Goal: Transaction & Acquisition: Book appointment/travel/reservation

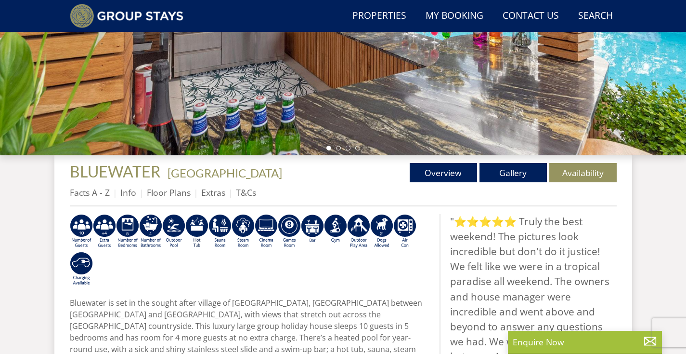
scroll to position [238, 0]
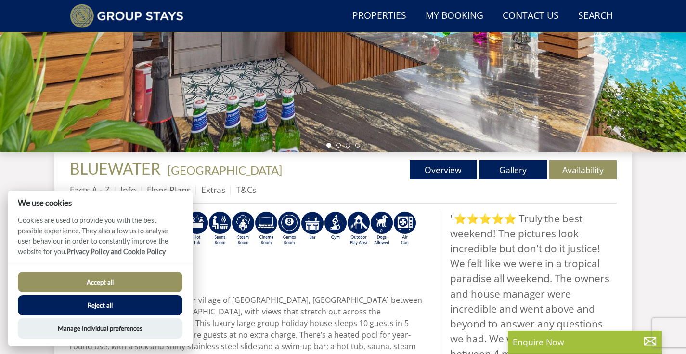
click at [115, 281] on button "Accept all" at bounding box center [100, 282] width 165 height 20
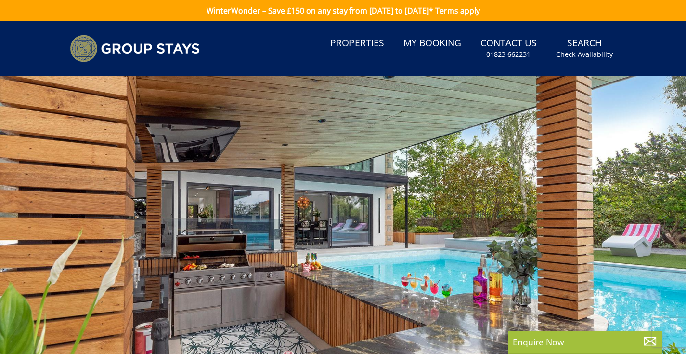
click at [368, 43] on link "Properties" at bounding box center [358, 44] width 62 height 22
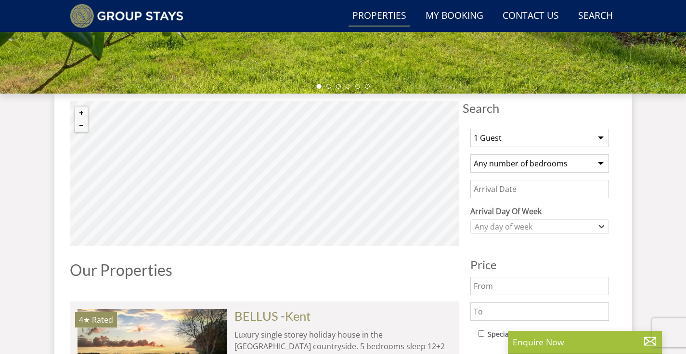
scroll to position [335, 0]
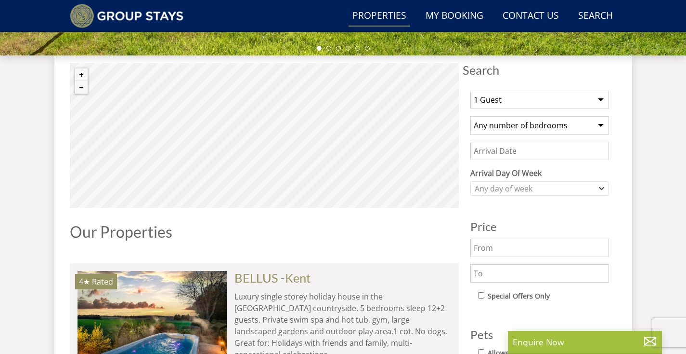
select select "22"
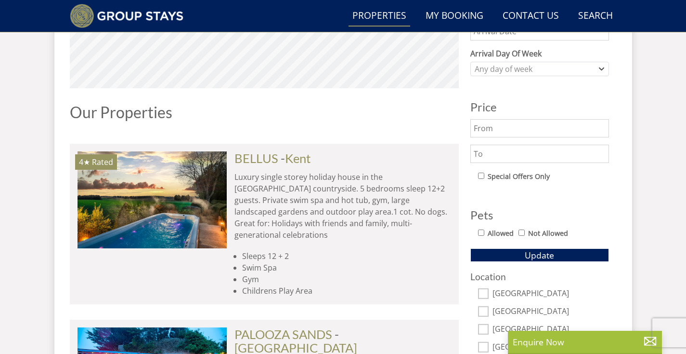
scroll to position [458, 0]
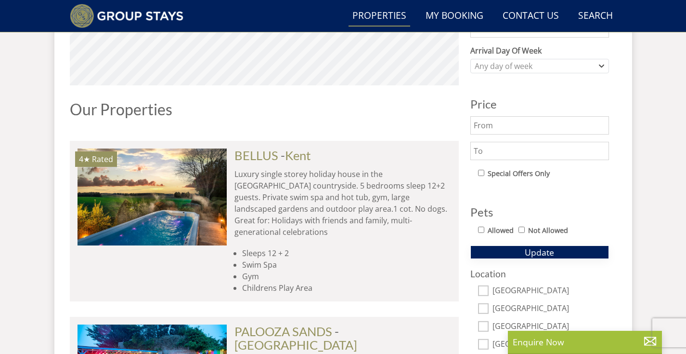
click at [536, 250] on span "Update" at bounding box center [539, 252] width 29 height 12
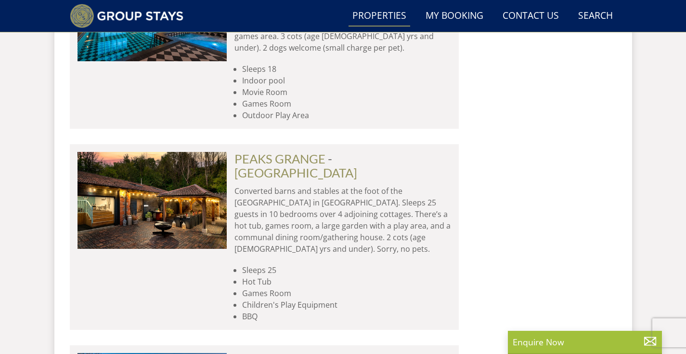
scroll to position [3515, 0]
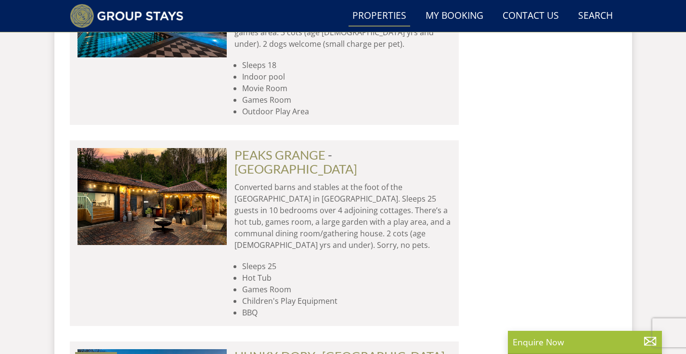
drag, startPoint x: 238, startPoint y: 227, endPoint x: 313, endPoint y: 200, distance: 79.4
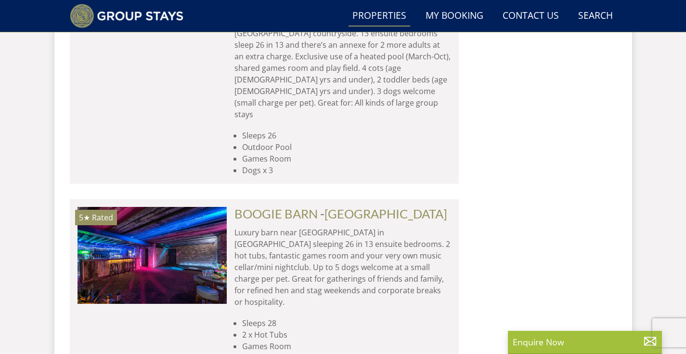
scroll to position [4289, 0]
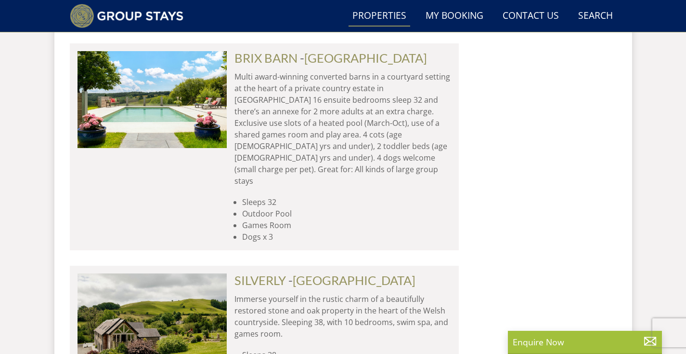
scroll to position [5879, 0]
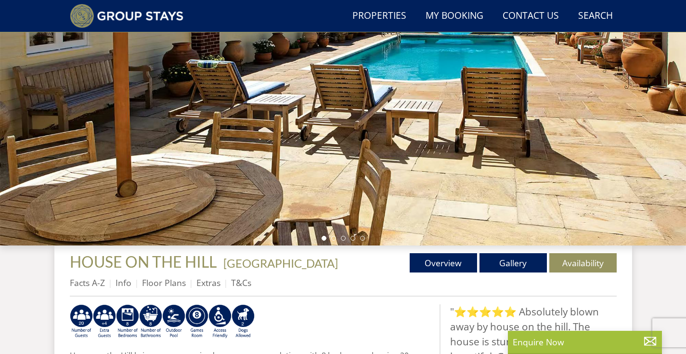
scroll to position [257, 0]
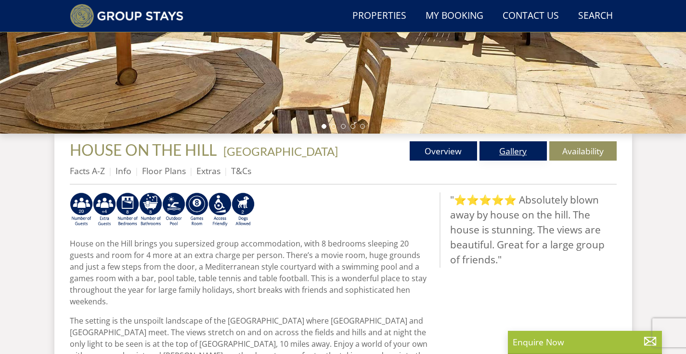
click at [511, 156] on link "Gallery" at bounding box center [513, 150] width 67 height 19
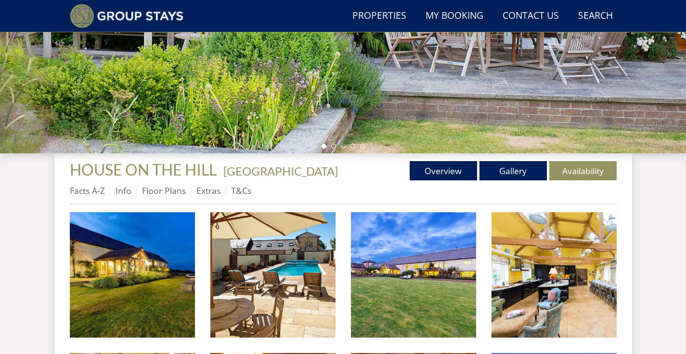
scroll to position [245, 0]
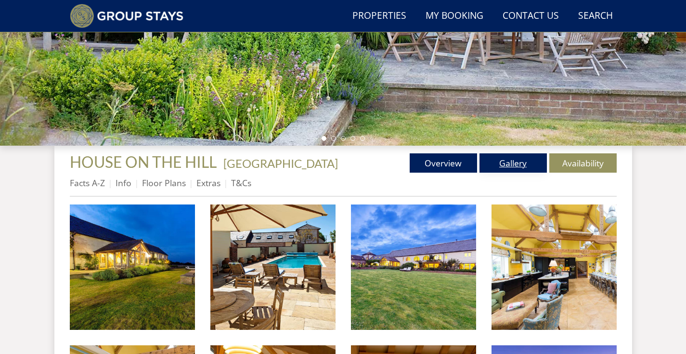
click at [506, 161] on link "Gallery" at bounding box center [513, 162] width 67 height 19
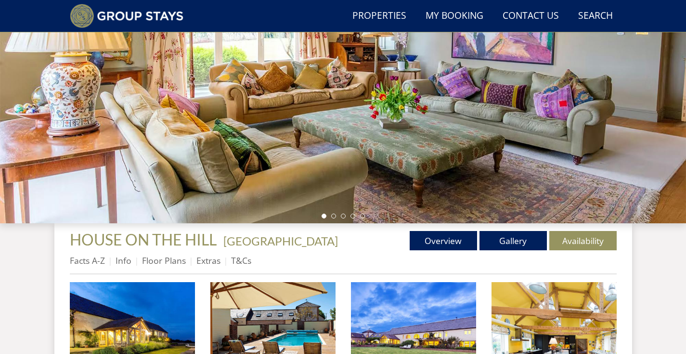
scroll to position [176, 0]
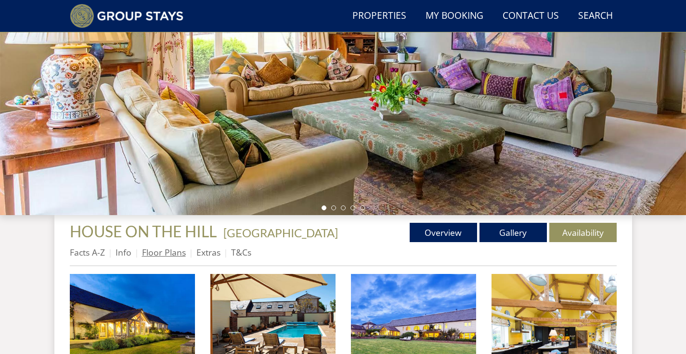
click at [175, 255] on link "Floor Plans" at bounding box center [164, 252] width 44 height 12
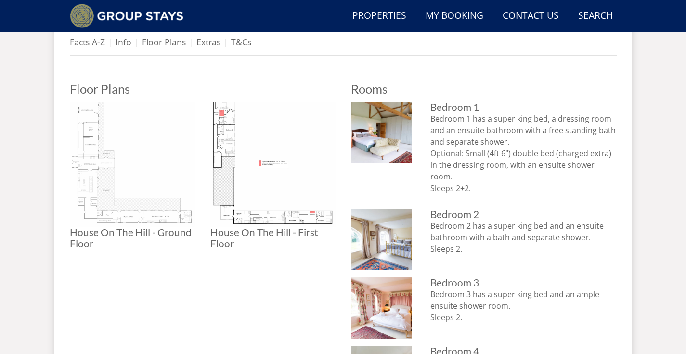
scroll to position [387, 0]
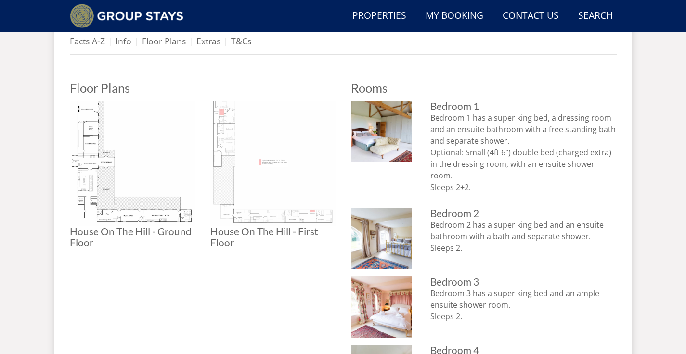
click at [224, 145] on img at bounding box center [273, 163] width 125 height 125
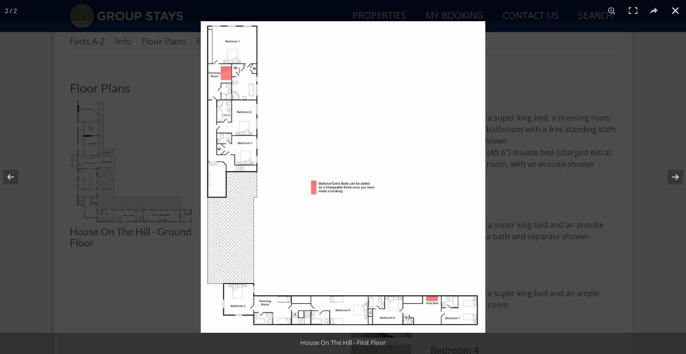
click at [122, 170] on div at bounding box center [343, 177] width 686 height 354
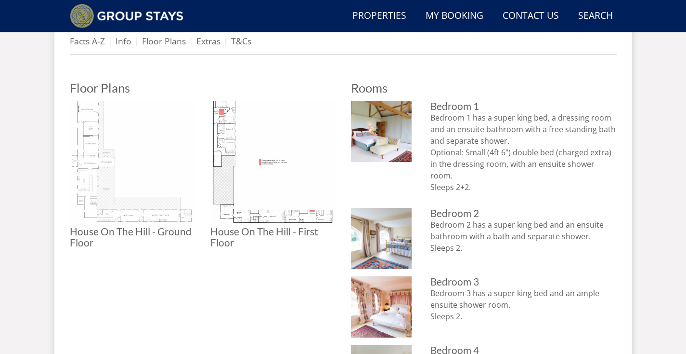
click at [100, 177] on img at bounding box center [132, 163] width 125 height 125
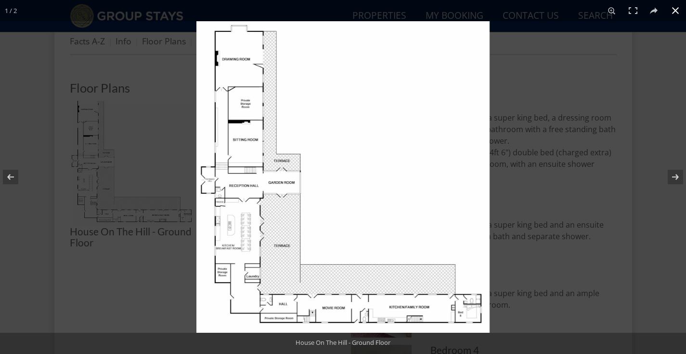
click at [79, 265] on div at bounding box center [343, 177] width 686 height 354
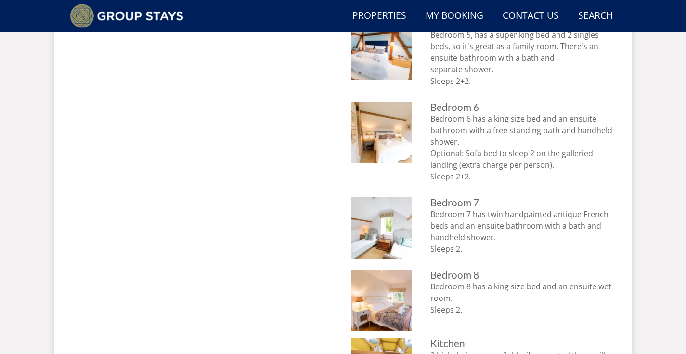
scroll to position [793, 0]
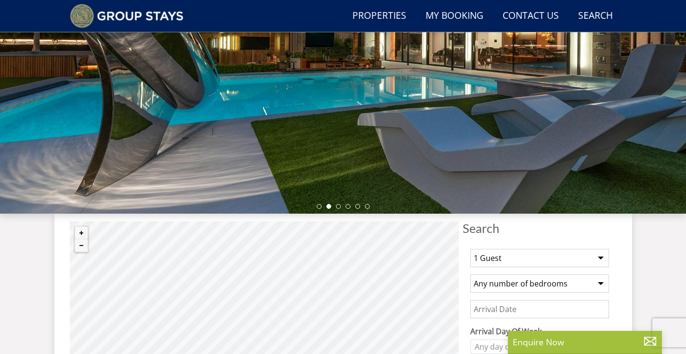
scroll to position [232, 0]
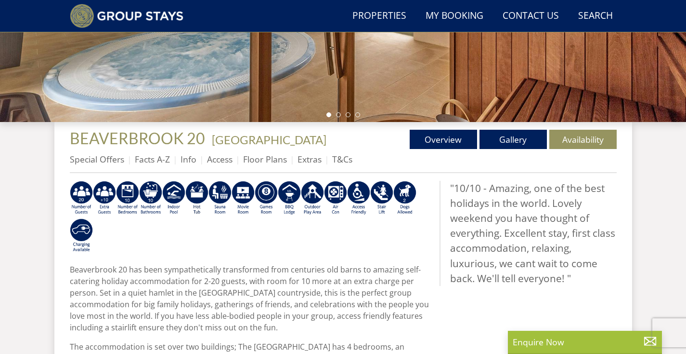
scroll to position [269, 0]
click at [274, 155] on link "Floor Plans" at bounding box center [265, 159] width 44 height 12
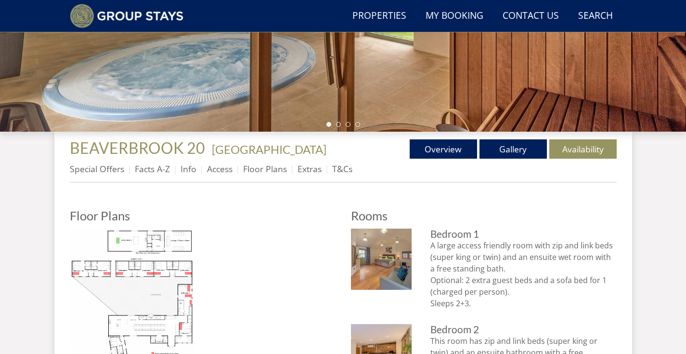
scroll to position [383, 0]
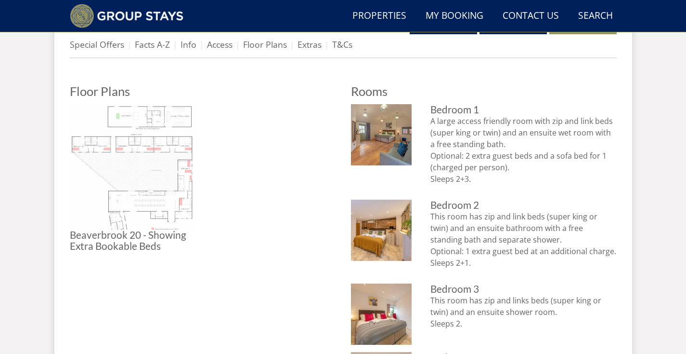
click at [156, 160] on img at bounding box center [132, 166] width 125 height 125
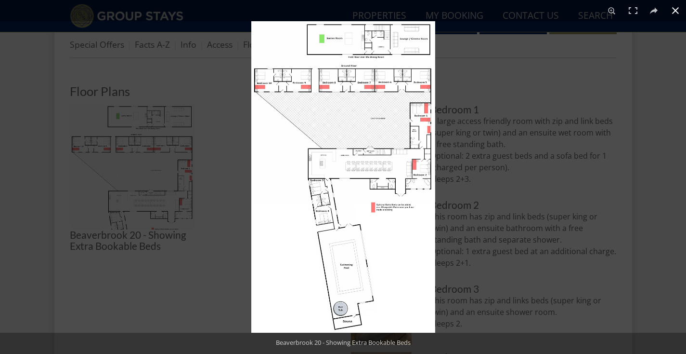
click at [496, 160] on div at bounding box center [594, 198] width 686 height 354
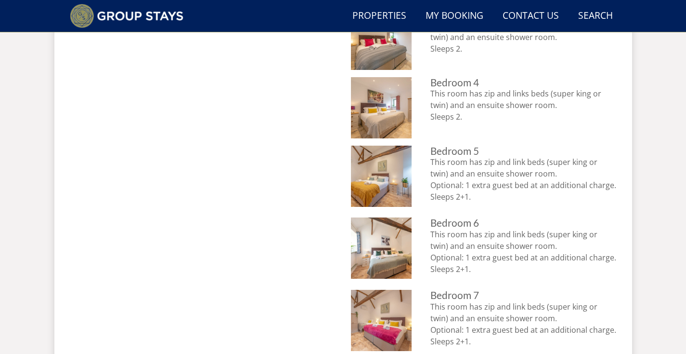
scroll to position [38, 0]
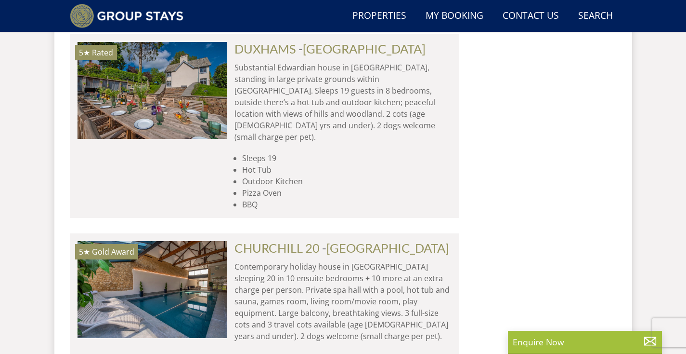
scroll to position [1449, 0]
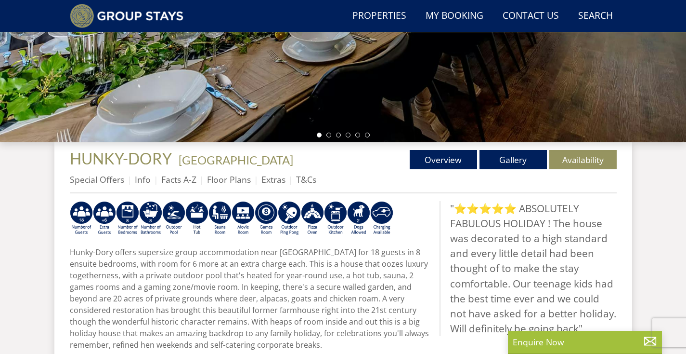
scroll to position [249, 0]
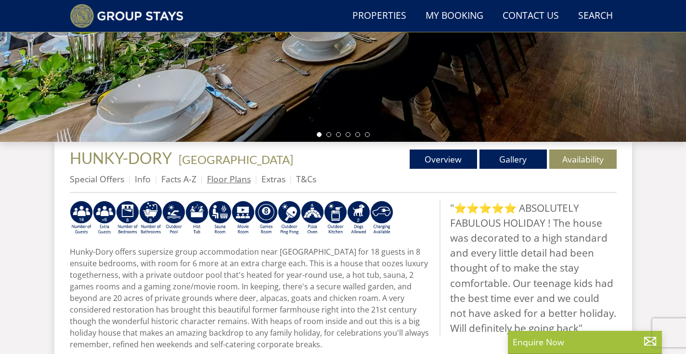
click at [239, 180] on link "Floor Plans" at bounding box center [229, 179] width 44 height 12
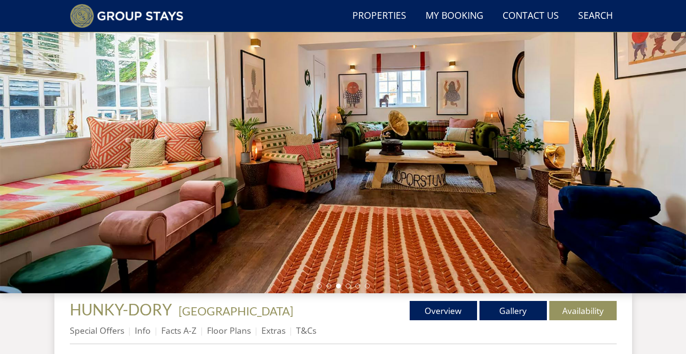
scroll to position [97, 0]
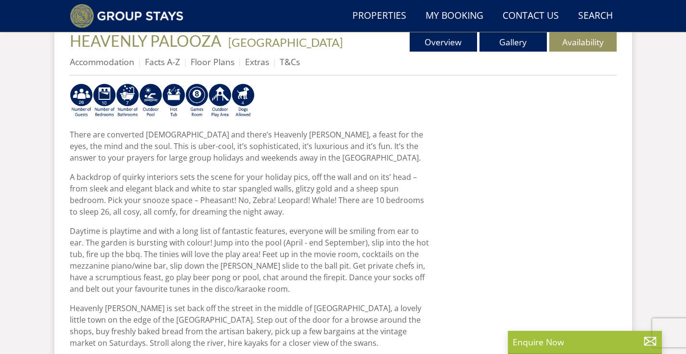
scroll to position [367, 0]
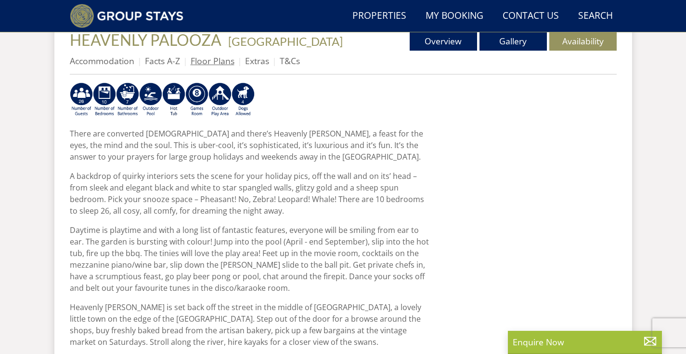
click at [212, 66] on link "Floor Plans" at bounding box center [213, 61] width 44 height 12
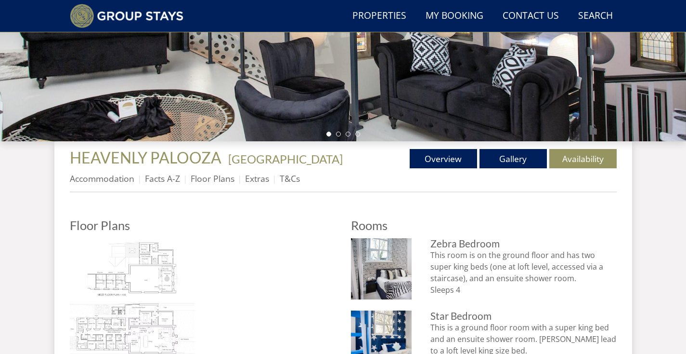
scroll to position [250, 0]
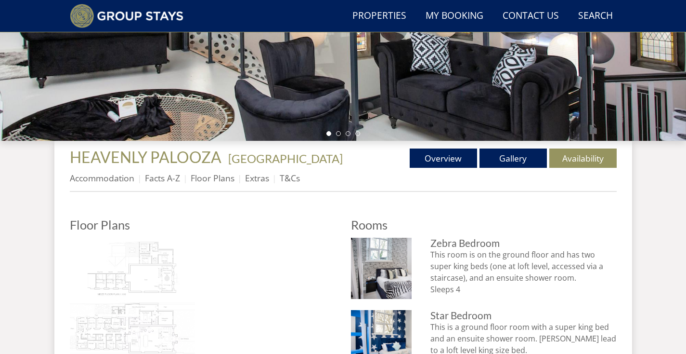
click at [145, 272] on img at bounding box center [132, 299] width 125 height 125
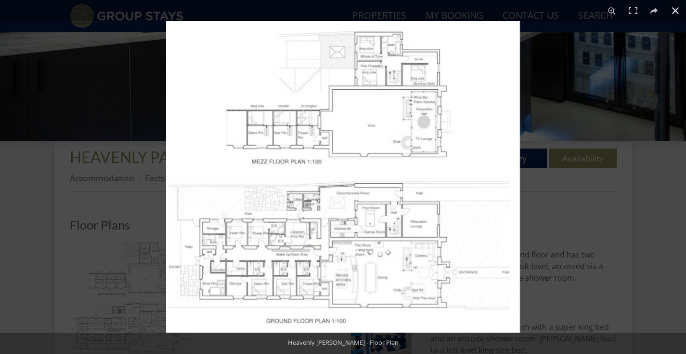
click at [583, 171] on div at bounding box center [509, 198] width 686 height 354
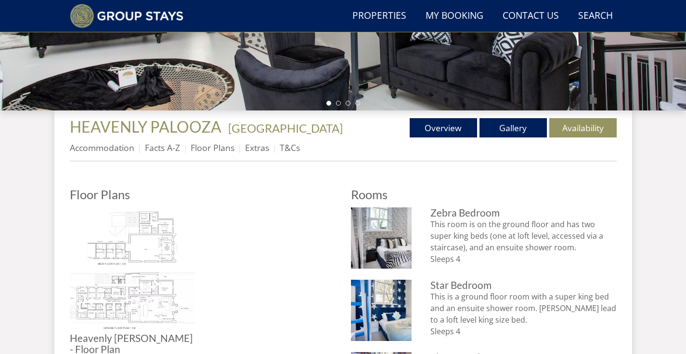
scroll to position [281, 0]
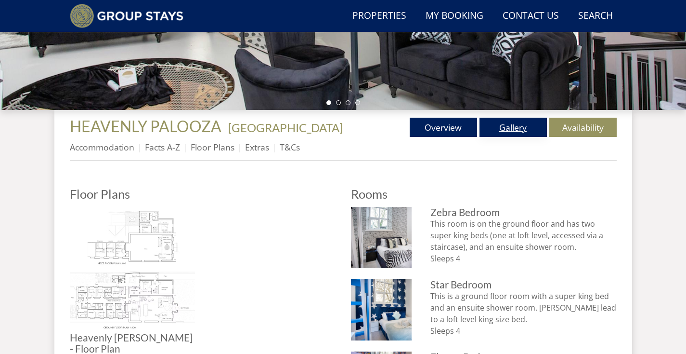
click at [521, 132] on link "Gallery" at bounding box center [513, 127] width 67 height 19
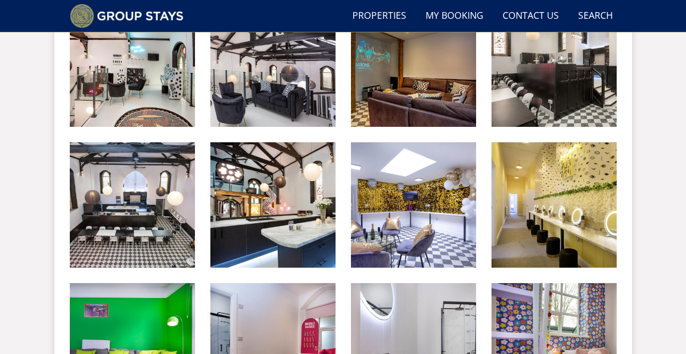
scroll to position [730, 0]
